Goal: Understand process/instructions

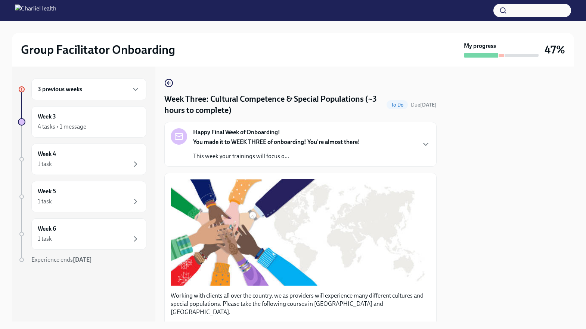
scroll to position [150, 0]
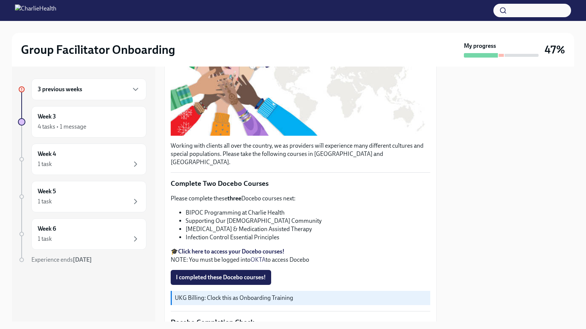
click at [65, 96] on div "3 previous weeks" at bounding box center [88, 89] width 115 height 22
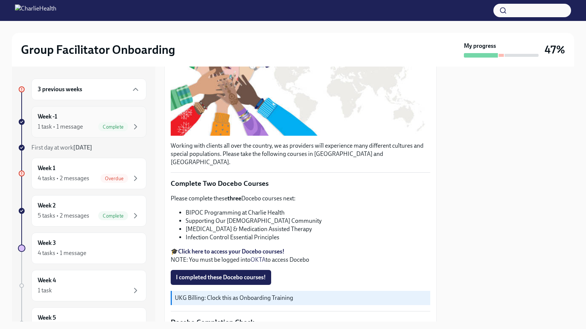
click at [81, 127] on div "1 task • 1 message" at bounding box center [60, 127] width 45 height 8
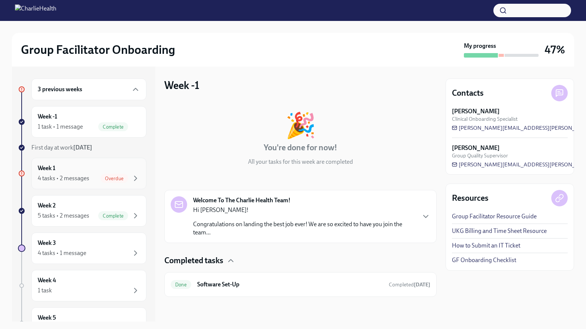
click at [81, 178] on div "4 tasks • 2 messages" at bounding box center [64, 178] width 52 height 8
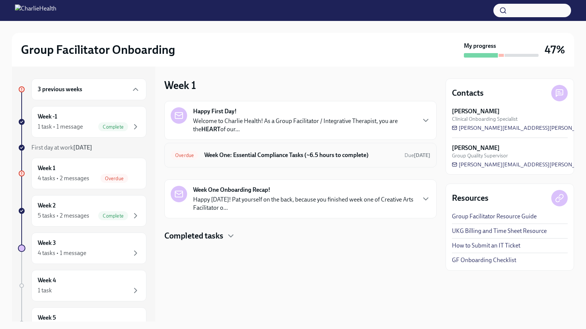
click at [235, 162] on div "Overdue Week One: Essential Compliance Tasks (~6.5 hours to complete) Due [DATE]" at bounding box center [300, 155] width 272 height 25
click at [236, 147] on div "Overdue Week One: Essential Compliance Tasks (~6.5 hours to complete) Due [DATE]" at bounding box center [300, 155] width 272 height 25
click at [236, 113] on strong "Happy First Day!" at bounding box center [215, 111] width 44 height 8
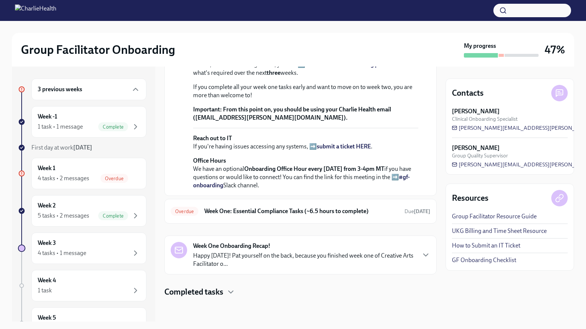
scroll to position [266, 0]
click at [74, 170] on div "Week 1 4 tasks • 2 messages Overdue" at bounding box center [89, 173] width 102 height 19
click at [112, 124] on span "Complete" at bounding box center [113, 127] width 30 height 6
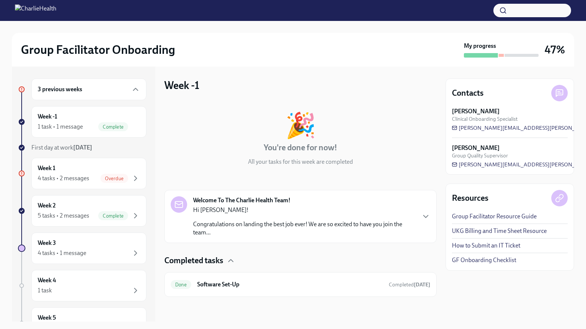
click at [219, 223] on p "Congratulations on landing the best job ever! We are so excited to have you joi…" at bounding box center [304, 228] width 222 height 16
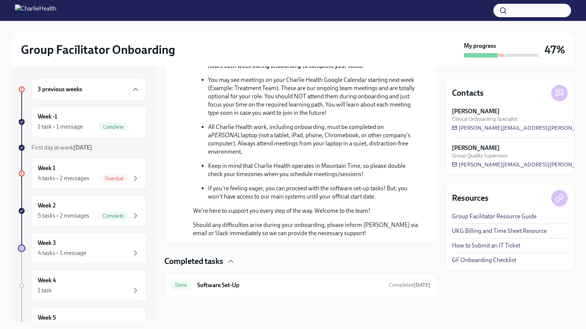
scroll to position [374, 0]
click at [68, 91] on h6 "3 previous weeks" at bounding box center [60, 89] width 44 height 8
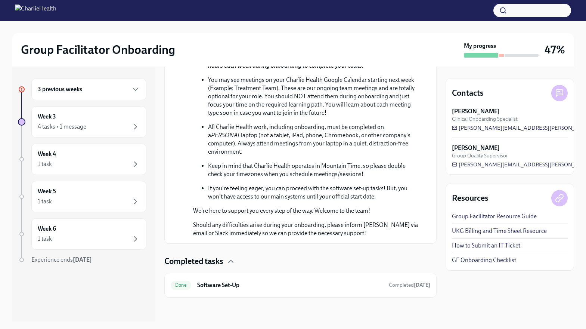
click at [72, 88] on h6 "3 previous weeks" at bounding box center [60, 89] width 44 height 8
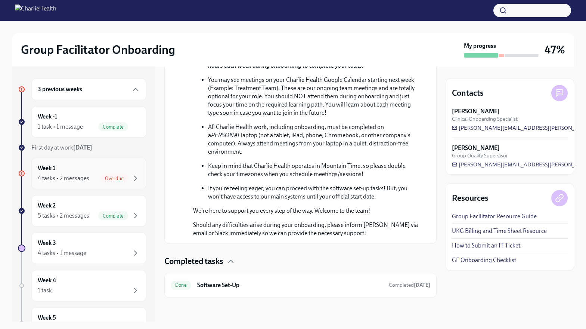
click at [66, 176] on div "4 tasks • 2 messages" at bounding box center [64, 178] width 52 height 8
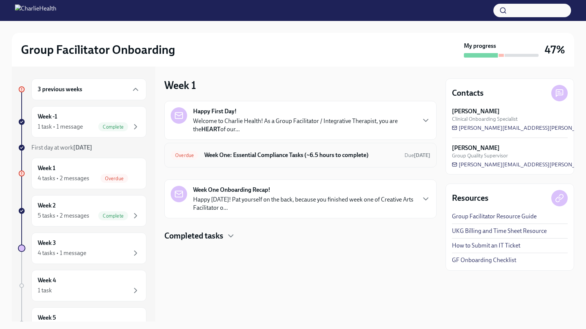
click at [329, 157] on h6 "Week One: Essential Compliance Tasks (~6.5 hours to complete)" at bounding box center [301, 155] width 194 height 8
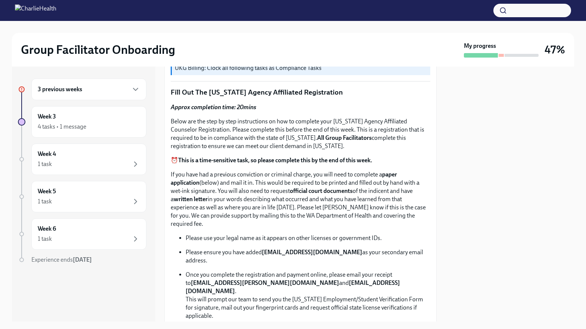
scroll to position [373, 0]
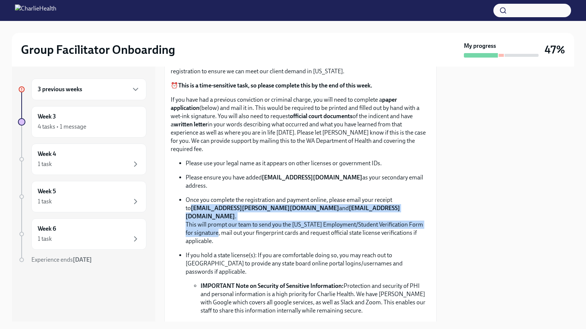
drag, startPoint x: 209, startPoint y: 212, endPoint x: 186, endPoint y: 192, distance: 30.8
click at [186, 196] on p "Once you complete the registration and payment online, please email your receip…" at bounding box center [308, 220] width 245 height 49
copy p "[EMAIL_ADDRESS][PERSON_NAME][DOMAIN_NAME] and [EMAIL_ADDRESS][DOMAIN_NAME] . Th…"
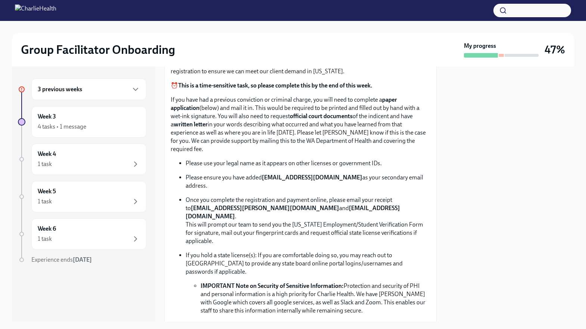
click at [235, 212] on p "Once you complete the registration and payment online, please email your receip…" at bounding box center [308, 220] width 245 height 49
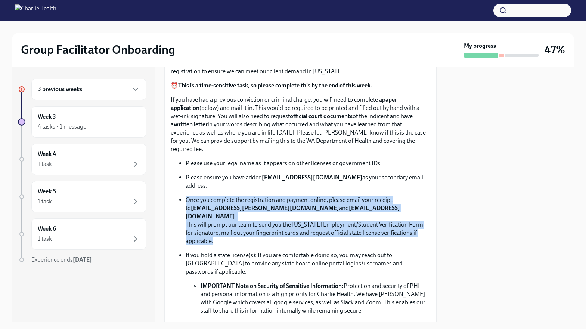
drag, startPoint x: 219, startPoint y: 214, endPoint x: 185, endPoint y: 185, distance: 45.8
click at [185, 185] on ul "Please use your legal name as it appears on other licenses or government IDs. P…" at bounding box center [301, 236] width 260 height 155
copy p "Once you complete the registration and payment online, please email your receip…"
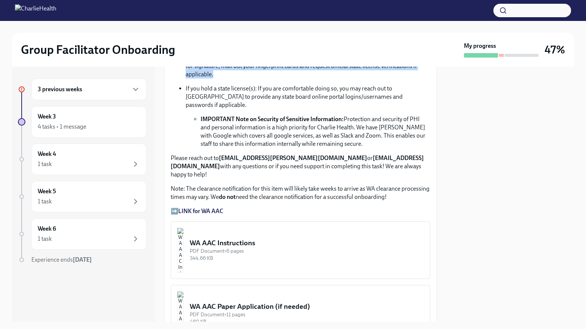
scroll to position [543, 0]
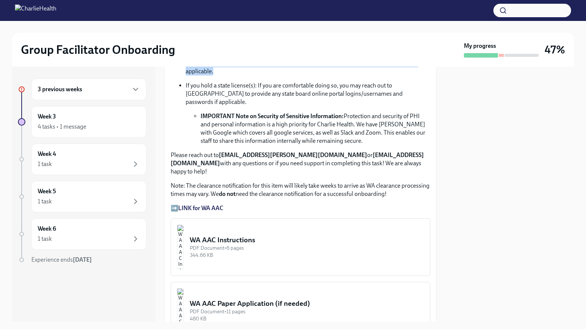
click at [287, 235] on div "WA AAC Instructions" at bounding box center [307, 240] width 234 height 10
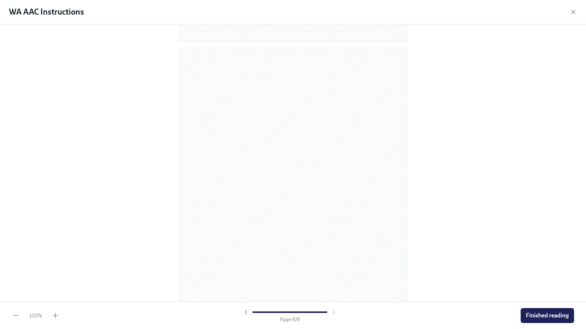
scroll to position [1544, 0]
click at [542, 313] on span "Finished reading" at bounding box center [547, 315] width 43 height 7
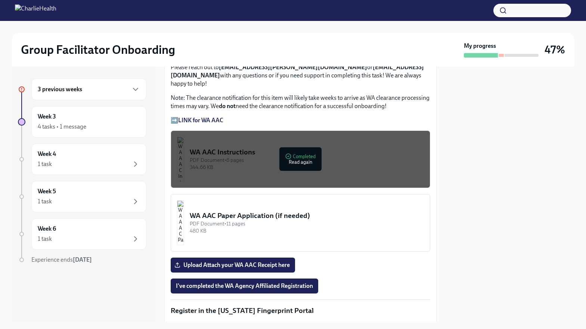
scroll to position [631, 0]
click at [184, 200] on img "button" at bounding box center [180, 222] width 7 height 45
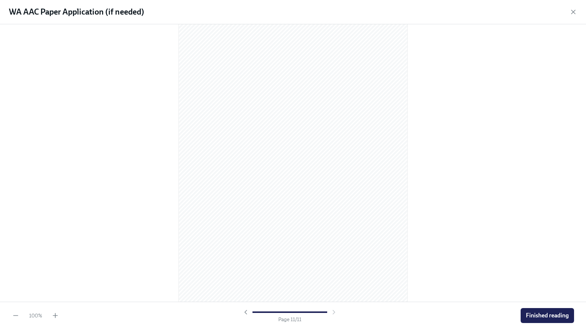
scroll to position [3057, 0]
click at [553, 313] on span "Finished reading" at bounding box center [547, 315] width 43 height 7
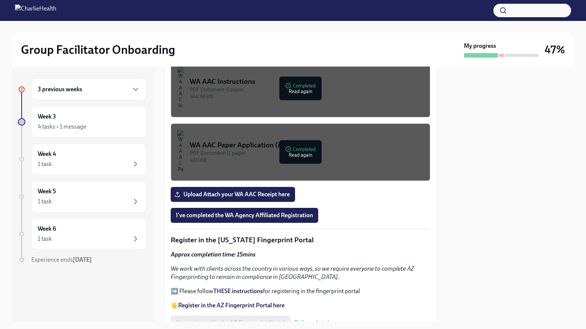
scroll to position [705, 0]
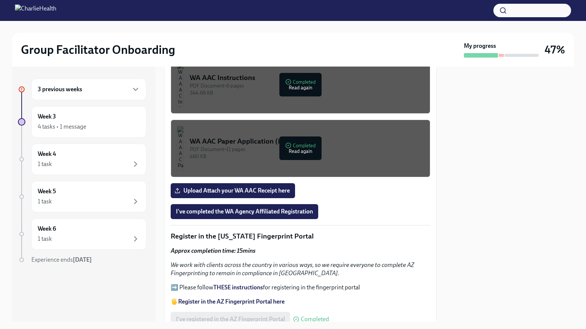
click at [156, 33] on div "Group Facilitator Onboarding My progress 47%" at bounding box center [293, 50] width 562 height 34
